Goal: Task Accomplishment & Management: Manage account settings

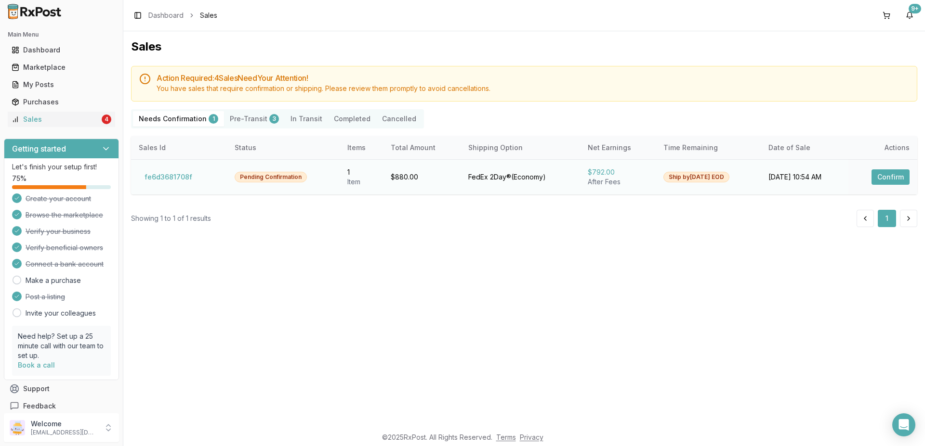
click at [881, 178] on button "Confirm" at bounding box center [890, 177] width 38 height 15
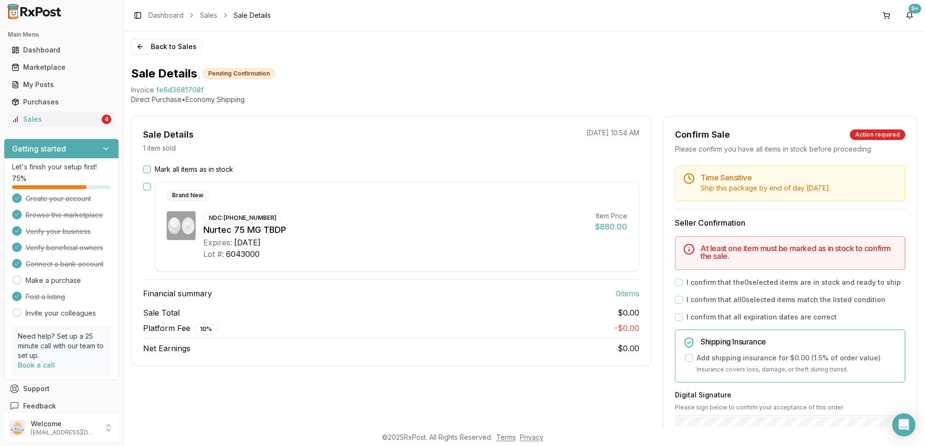
click at [144, 170] on button "Mark all items as in stock" at bounding box center [147, 170] width 8 height 8
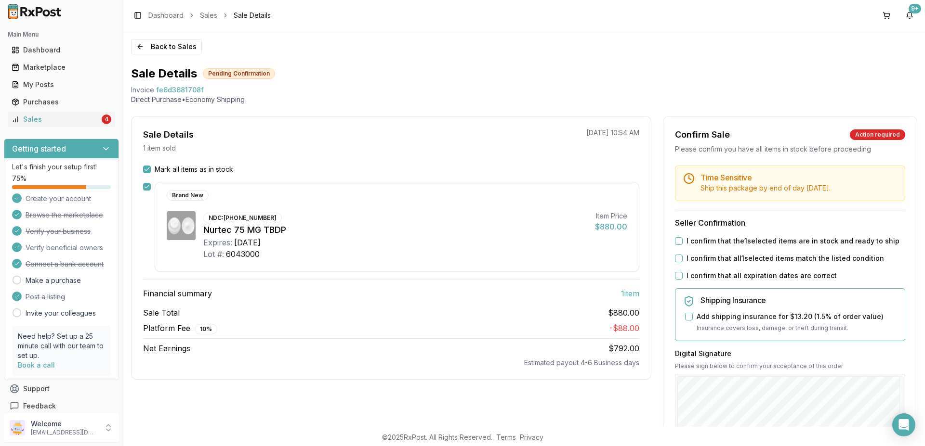
drag, startPoint x: 671, startPoint y: 241, endPoint x: 674, endPoint y: 253, distance: 12.9
click at [675, 240] on button "I confirm that the 1 selected items are in stock and ready to ship" at bounding box center [679, 241] width 8 height 8
click at [675, 260] on button "I confirm that all 1 selected items match the listed condition" at bounding box center [679, 259] width 8 height 8
click at [675, 272] on button "I confirm that all expiration dates are correct" at bounding box center [679, 276] width 8 height 8
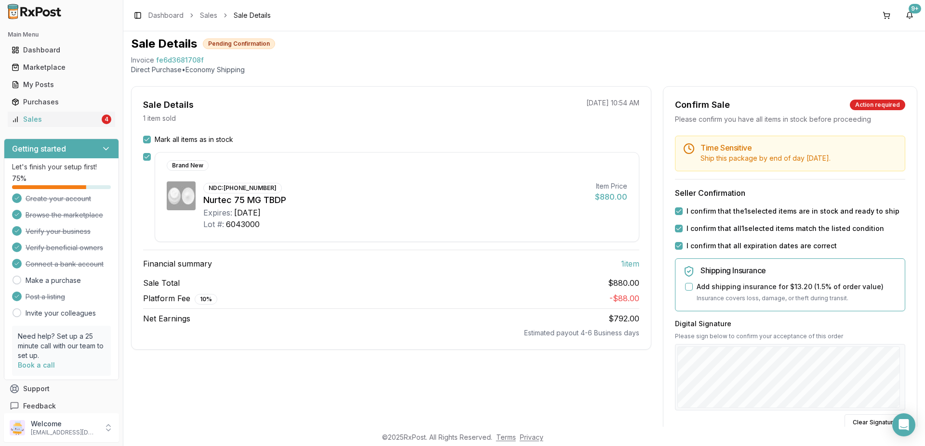
scroll to position [58, 0]
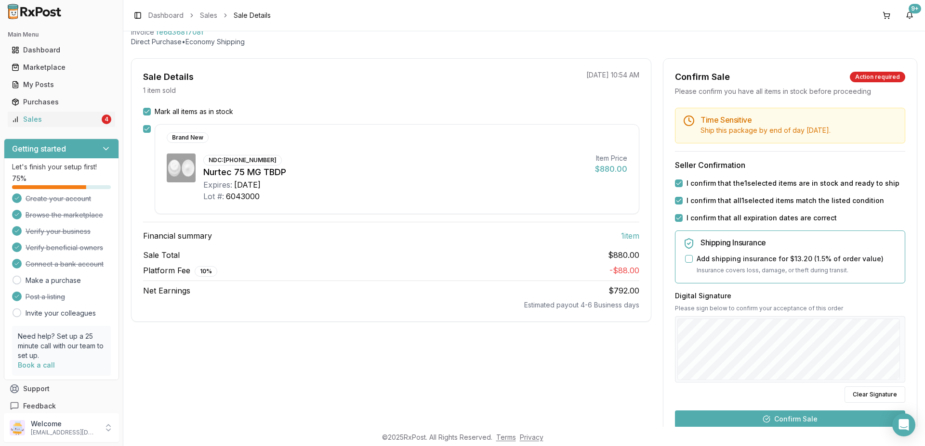
click at [771, 420] on button "Confirm Sale" at bounding box center [790, 419] width 230 height 17
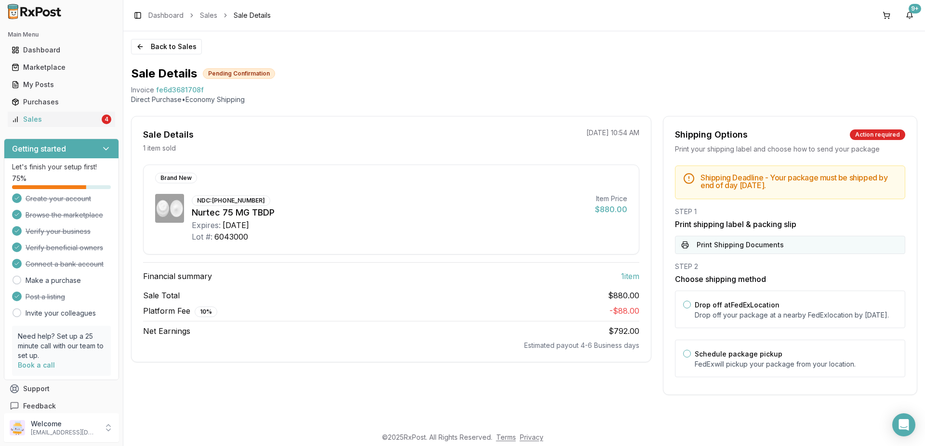
click at [732, 245] on button "Print Shipping Documents" at bounding box center [790, 245] width 230 height 18
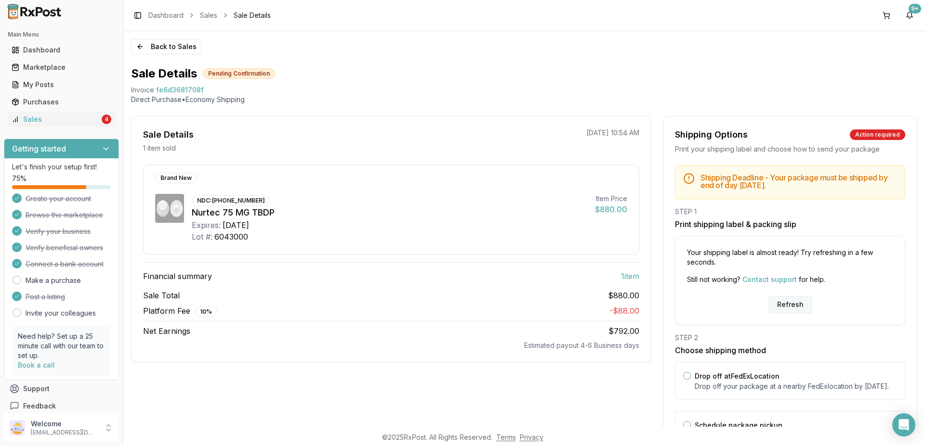
click at [776, 303] on button "Refresh" at bounding box center [790, 304] width 43 height 17
